Goal: Information Seeking & Learning: Learn about a topic

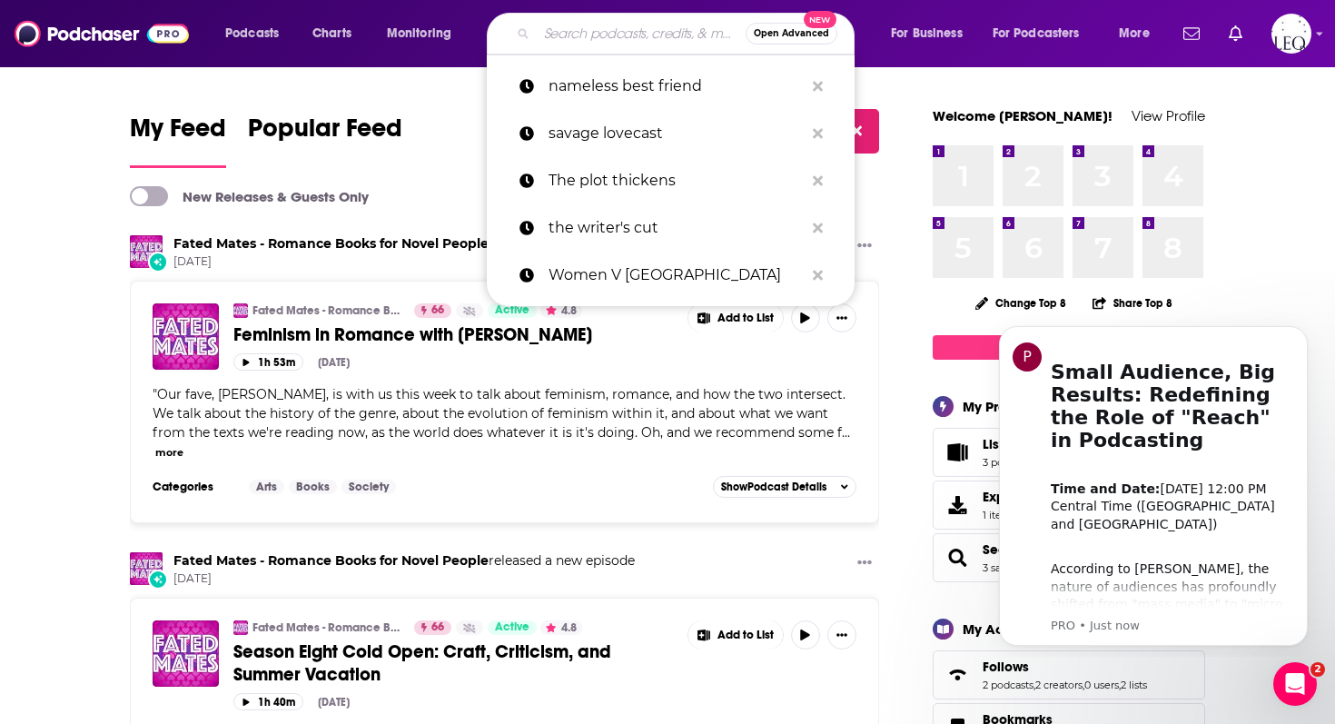
click at [605, 36] on input "Search podcasts, credits, & more..." at bounding box center [641, 33] width 209 height 29
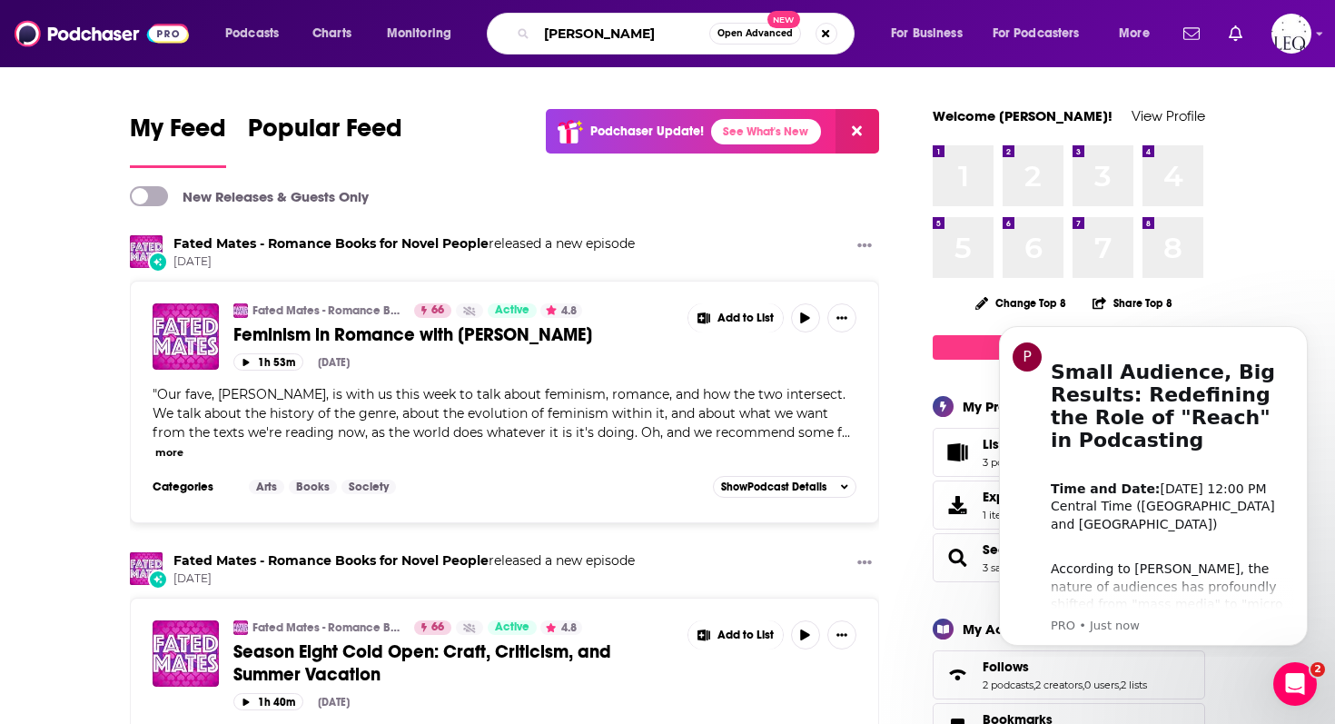
type input "[PERSON_NAME]"
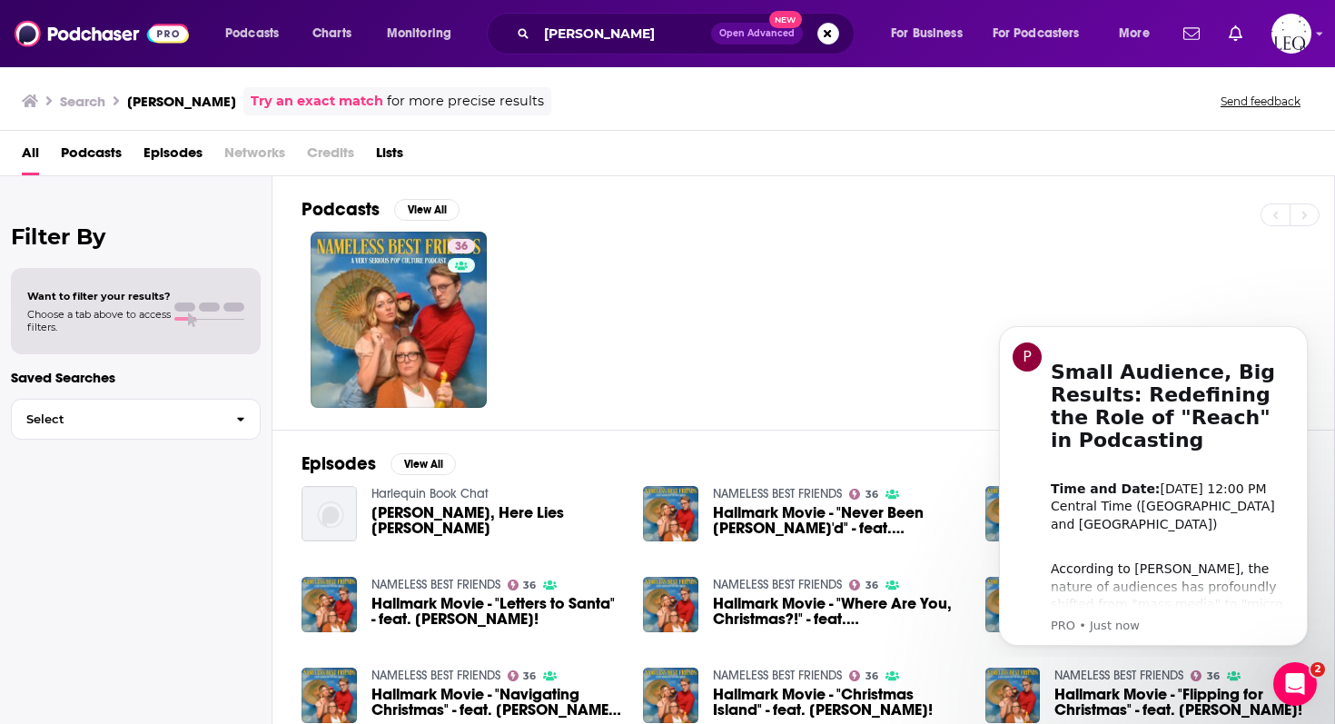
click at [408, 518] on span "[PERSON_NAME], Here Lies [PERSON_NAME]" at bounding box center [497, 520] width 251 height 31
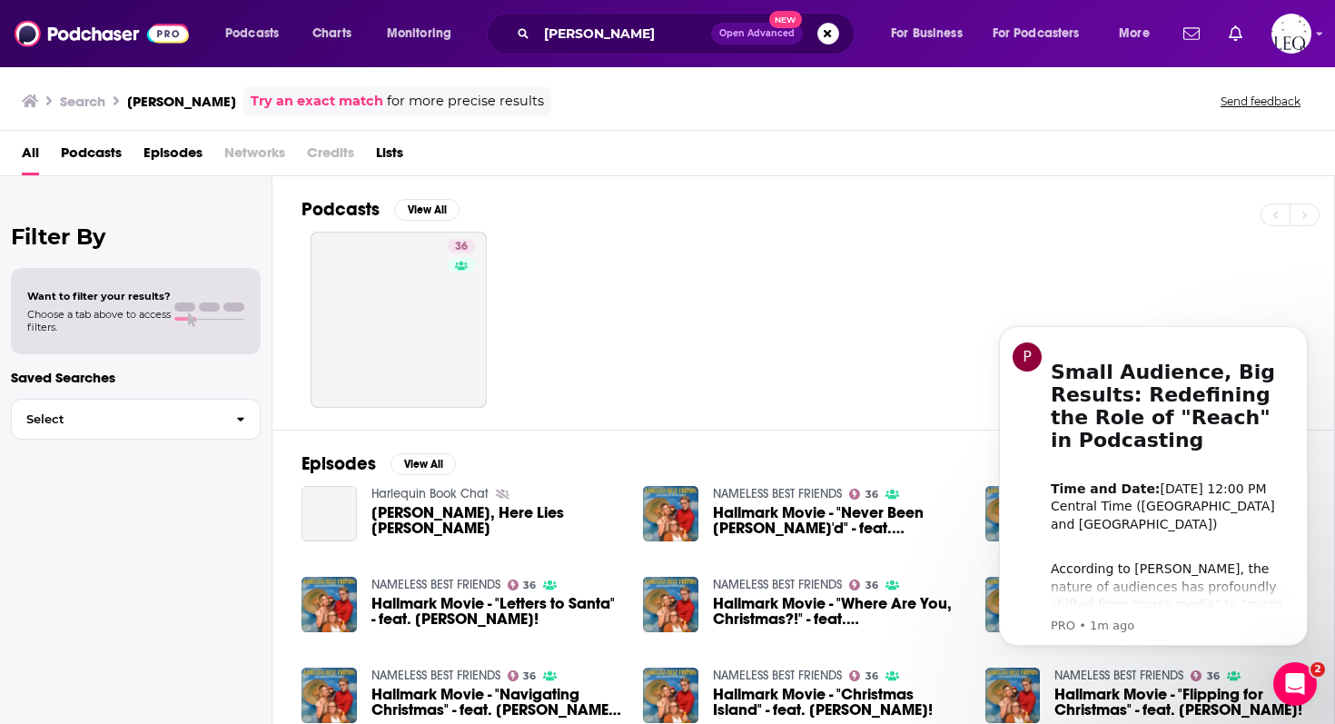
click at [432, 606] on span "Hallmark Movie - "Letters to Santa" - feat. [PERSON_NAME]!" at bounding box center [497, 611] width 251 height 31
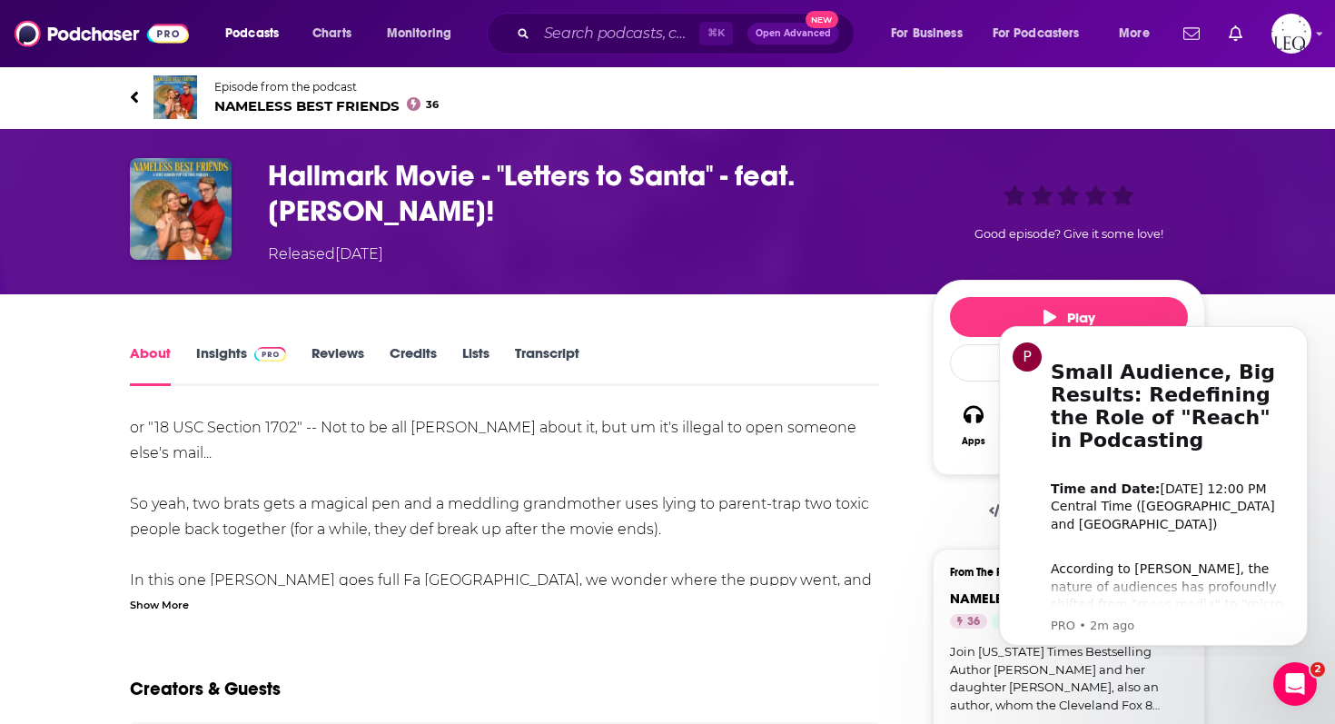
click at [213, 359] on link "Insights" at bounding box center [241, 365] width 90 height 42
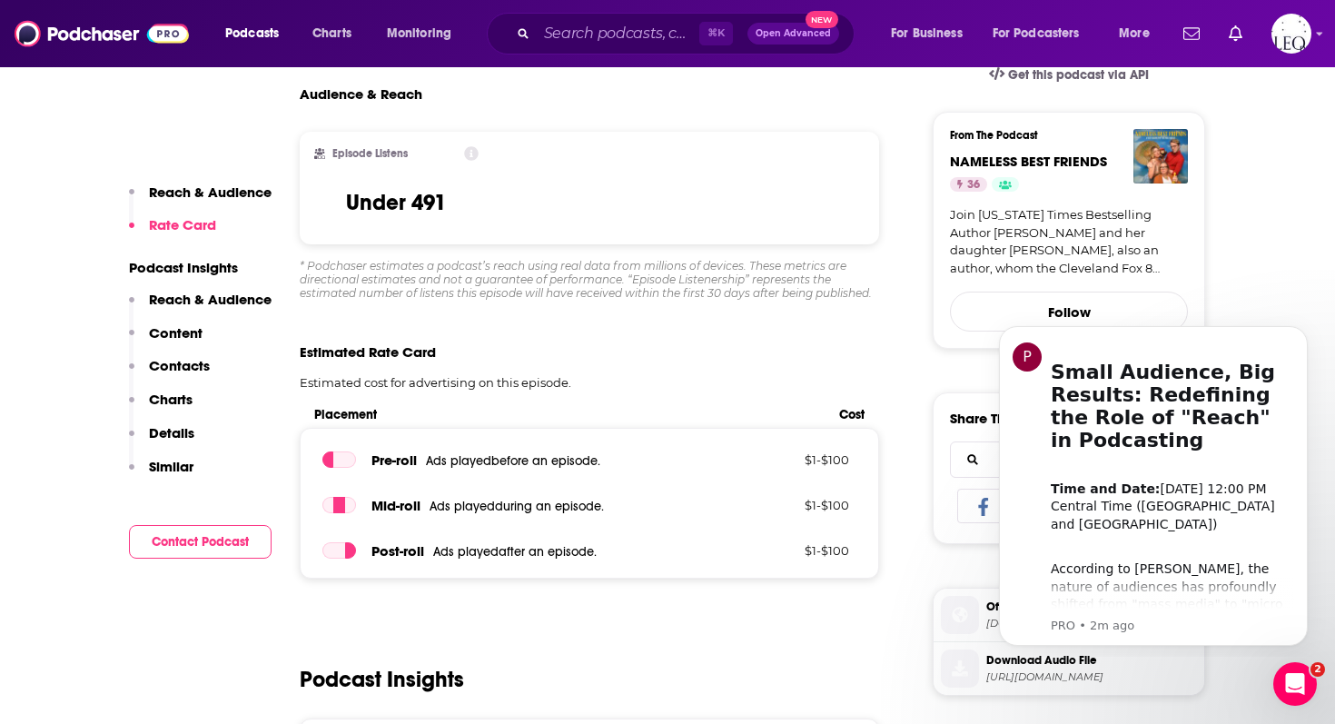
scroll to position [439, 0]
